Goal: Task Accomplishment & Management: Manage account settings

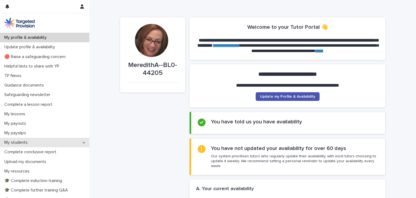
click at [83, 141] on icon at bounding box center [84, 142] width 2 height 4
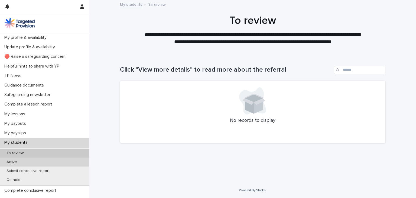
click at [34, 163] on div "Active" at bounding box center [44, 161] width 89 height 9
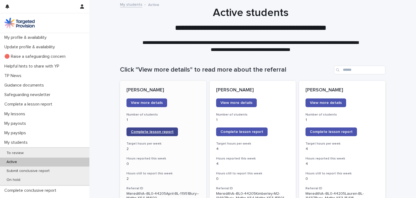
click at [153, 132] on span "Complete lesson report" at bounding box center [152, 132] width 43 height 4
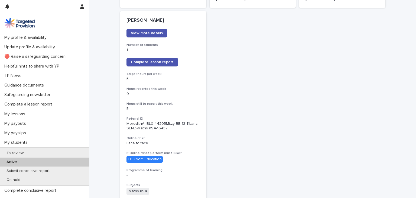
scroll to position [439, 0]
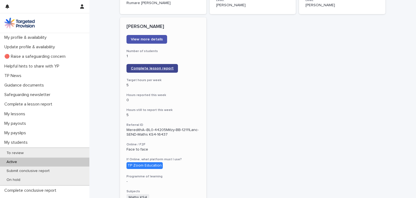
click at [159, 64] on link "Complete lesson report" at bounding box center [151, 68] width 51 height 9
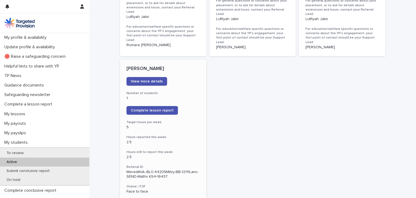
scroll to position [401, 0]
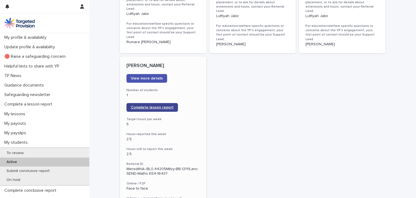
click at [147, 103] on link "Complete lesson report" at bounding box center [151, 107] width 51 height 9
click at [48, 97] on p "Safeguarding newsletter" at bounding box center [28, 94] width 53 height 5
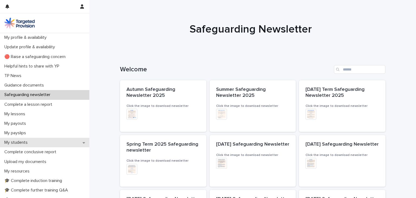
click at [30, 140] on p "My students" at bounding box center [17, 142] width 30 height 5
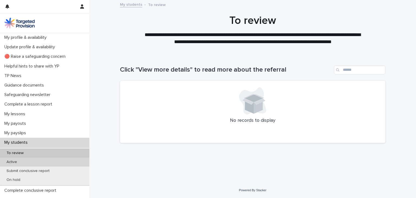
click at [16, 161] on p "Active" at bounding box center [11, 161] width 19 height 5
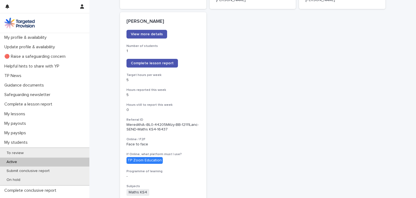
scroll to position [447, 0]
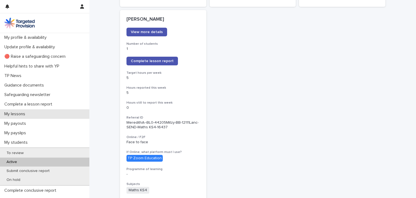
click at [60, 114] on div "My lessons" at bounding box center [44, 113] width 89 height 9
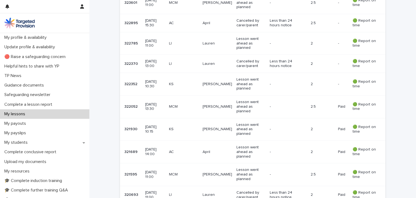
scroll to position [402, 0]
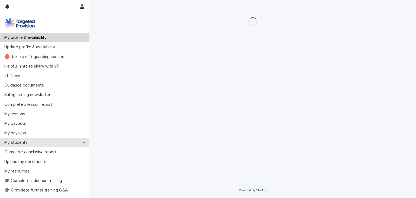
click at [24, 141] on p "My students" at bounding box center [17, 142] width 30 height 5
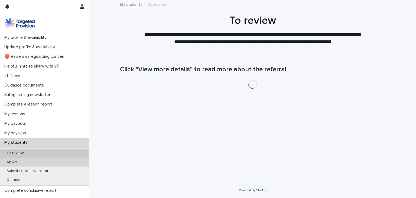
click at [16, 162] on p "Active" at bounding box center [11, 161] width 19 height 5
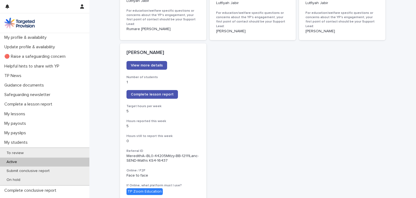
scroll to position [406, 0]
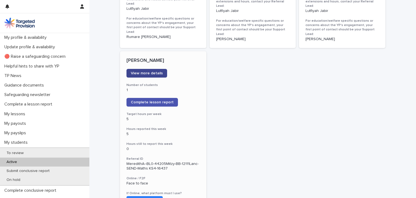
click at [143, 71] on span "View more details" at bounding box center [147, 73] width 32 height 4
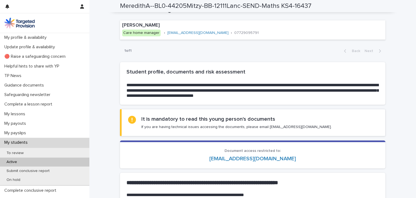
scroll to position [376, 0]
